Goal: Task Accomplishment & Management: Use online tool/utility

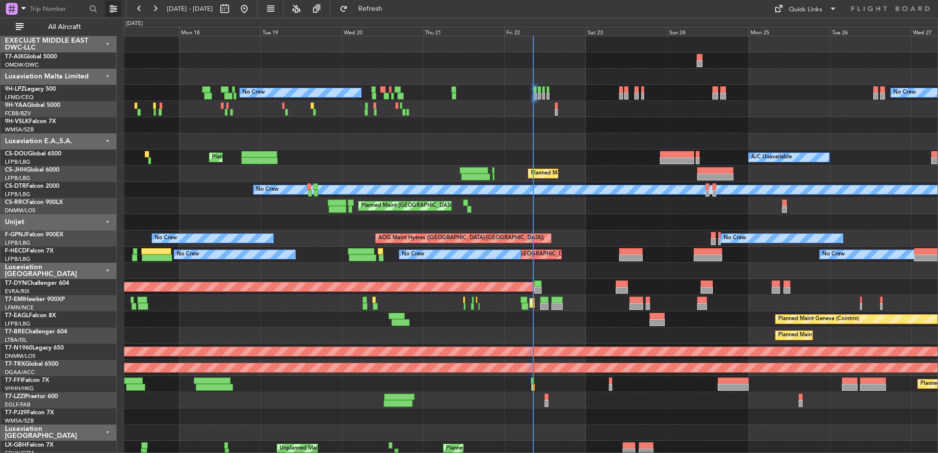
click at [112, 11] on button at bounding box center [113, 9] width 16 height 16
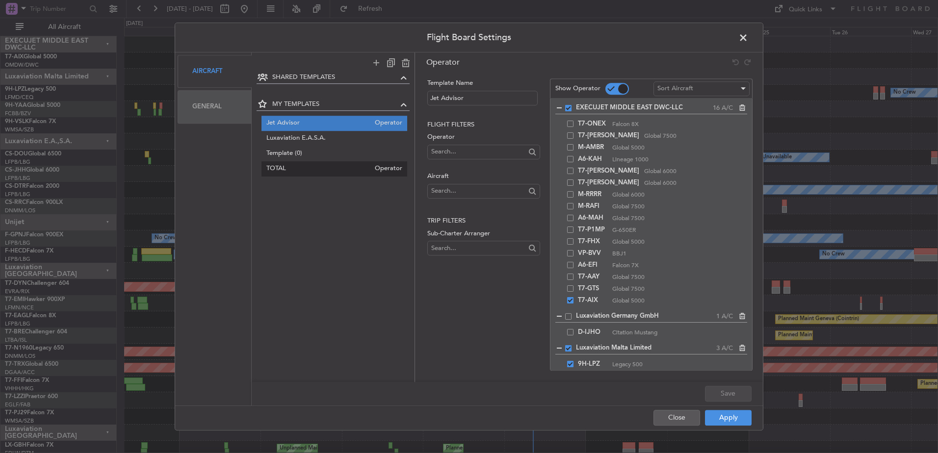
click at [273, 169] on span "TOTAL" at bounding box center [318, 169] width 104 height 10
type input "TOTAL"
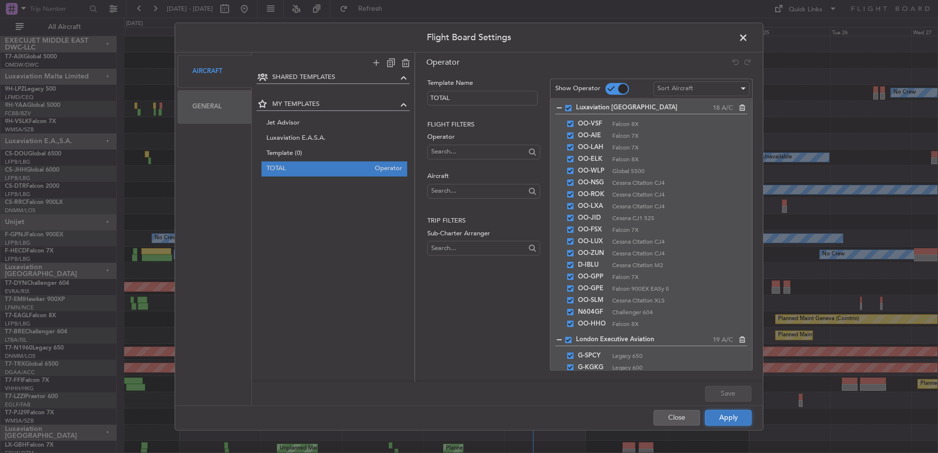
click at [720, 420] on button "Apply" at bounding box center [728, 418] width 47 height 16
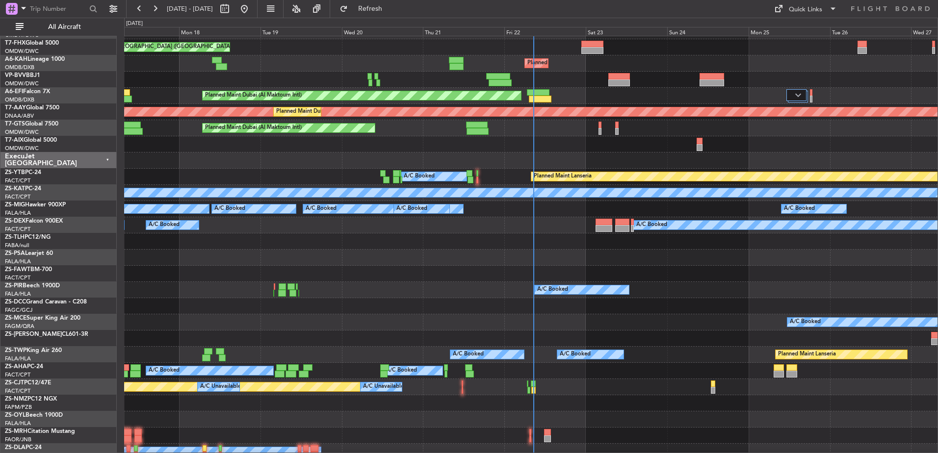
scroll to position [1276, 0]
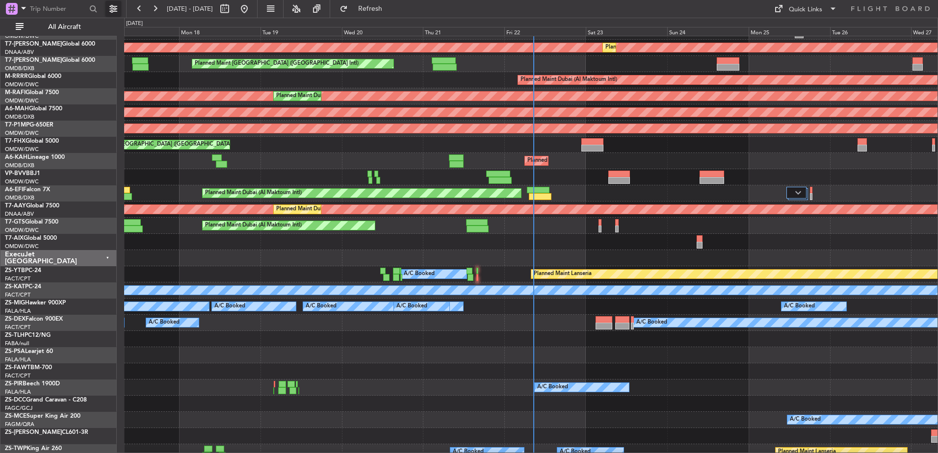
click at [114, 9] on button at bounding box center [113, 9] width 16 height 16
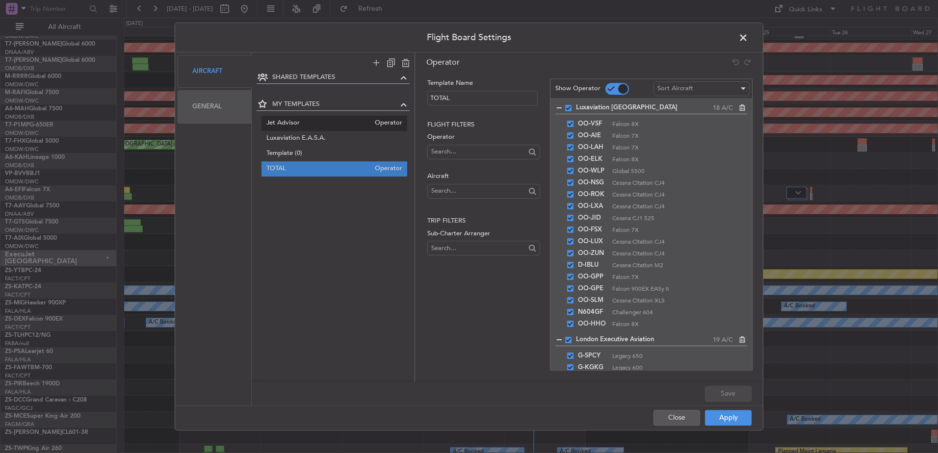
click at [293, 120] on span "Jet Advisor" at bounding box center [318, 123] width 104 height 10
type input "Jet Advisor"
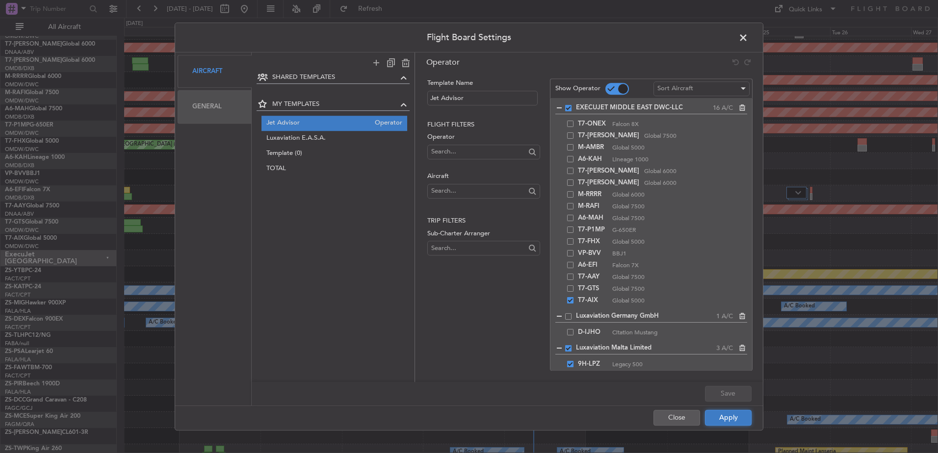
click at [737, 416] on button "Apply" at bounding box center [728, 418] width 47 height 16
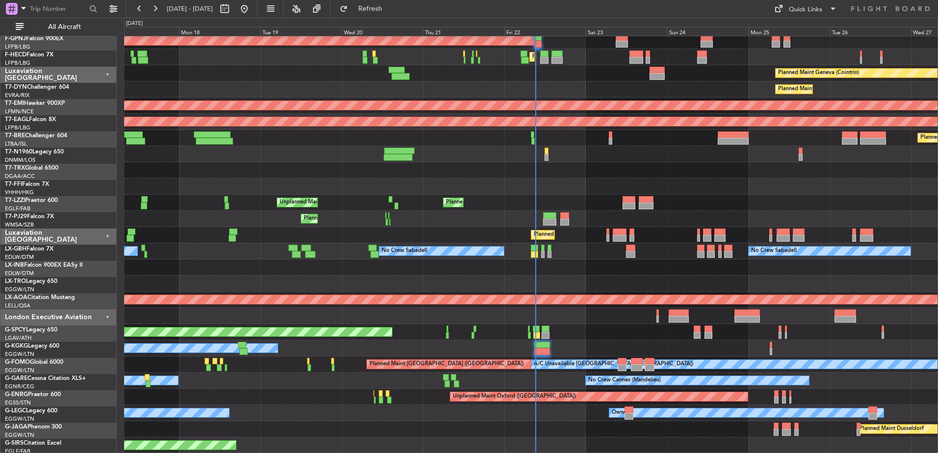
scroll to position [246, 0]
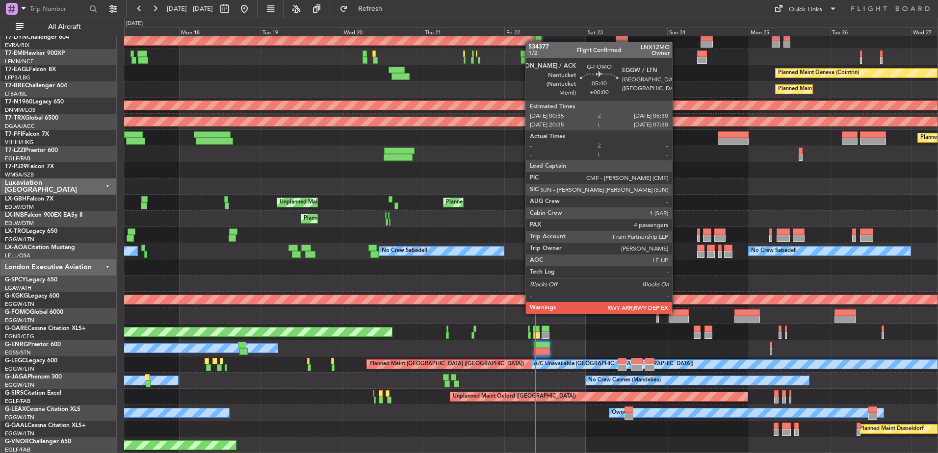
click at [677, 313] on div at bounding box center [679, 313] width 20 height 7
